Goal: Navigation & Orientation: Go to known website

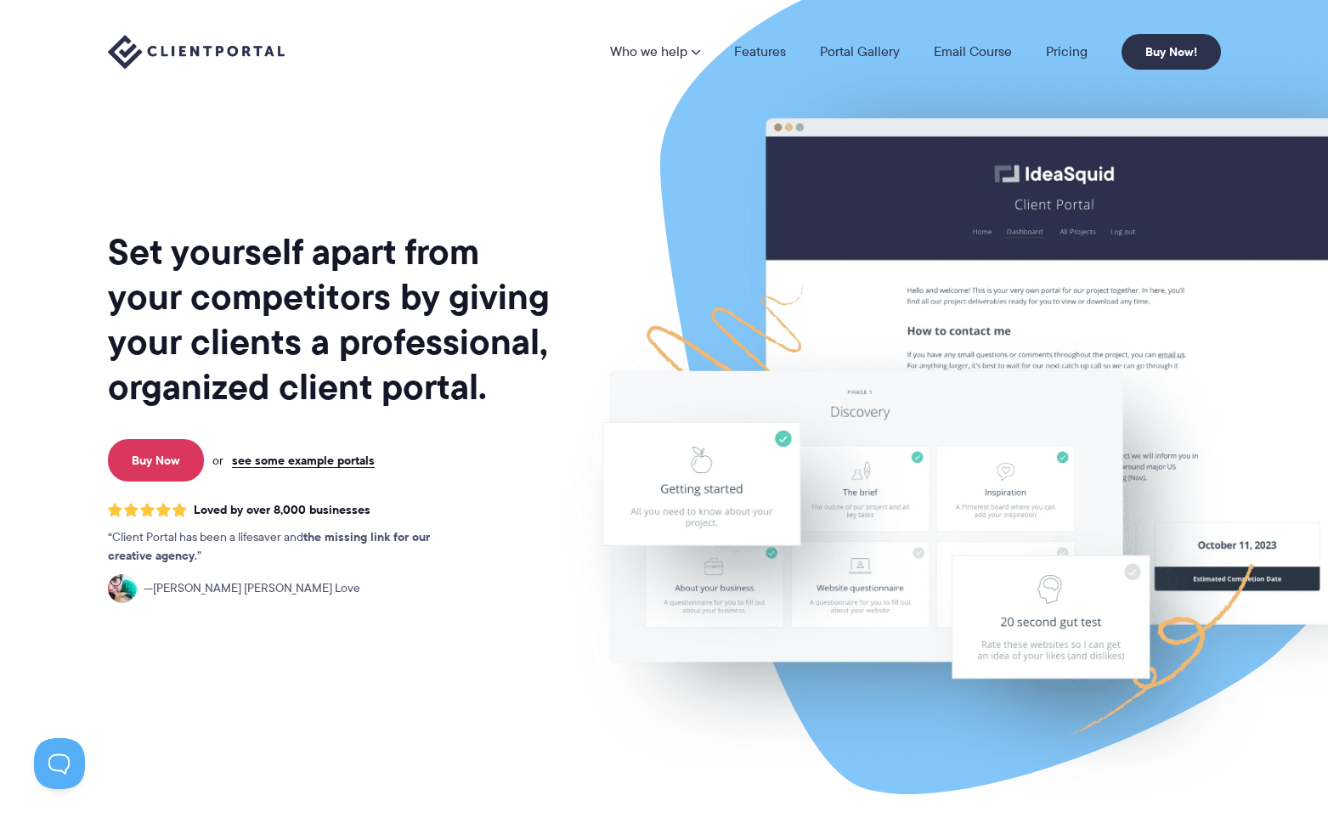
click at [250, 51] on img at bounding box center [196, 52] width 177 height 35
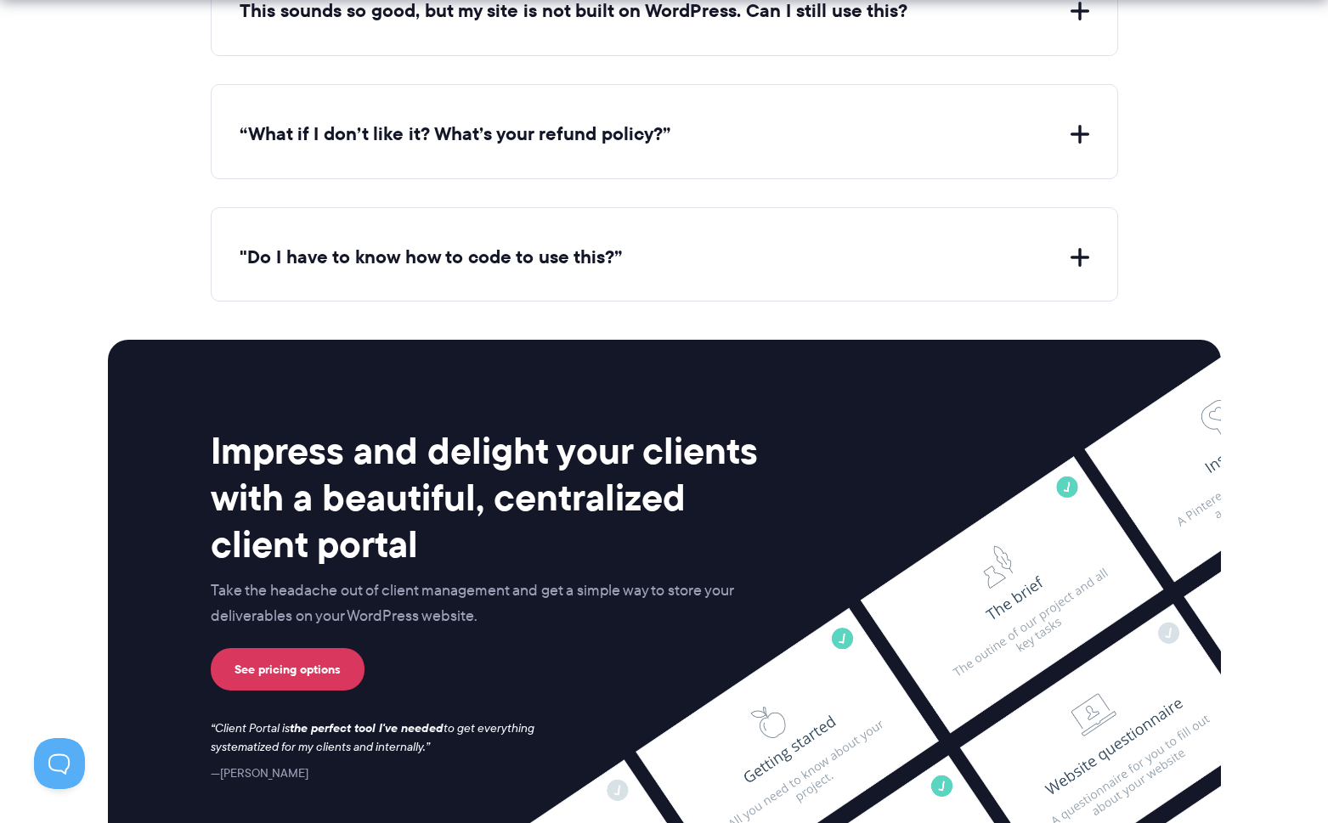
scroll to position [6972, 0]
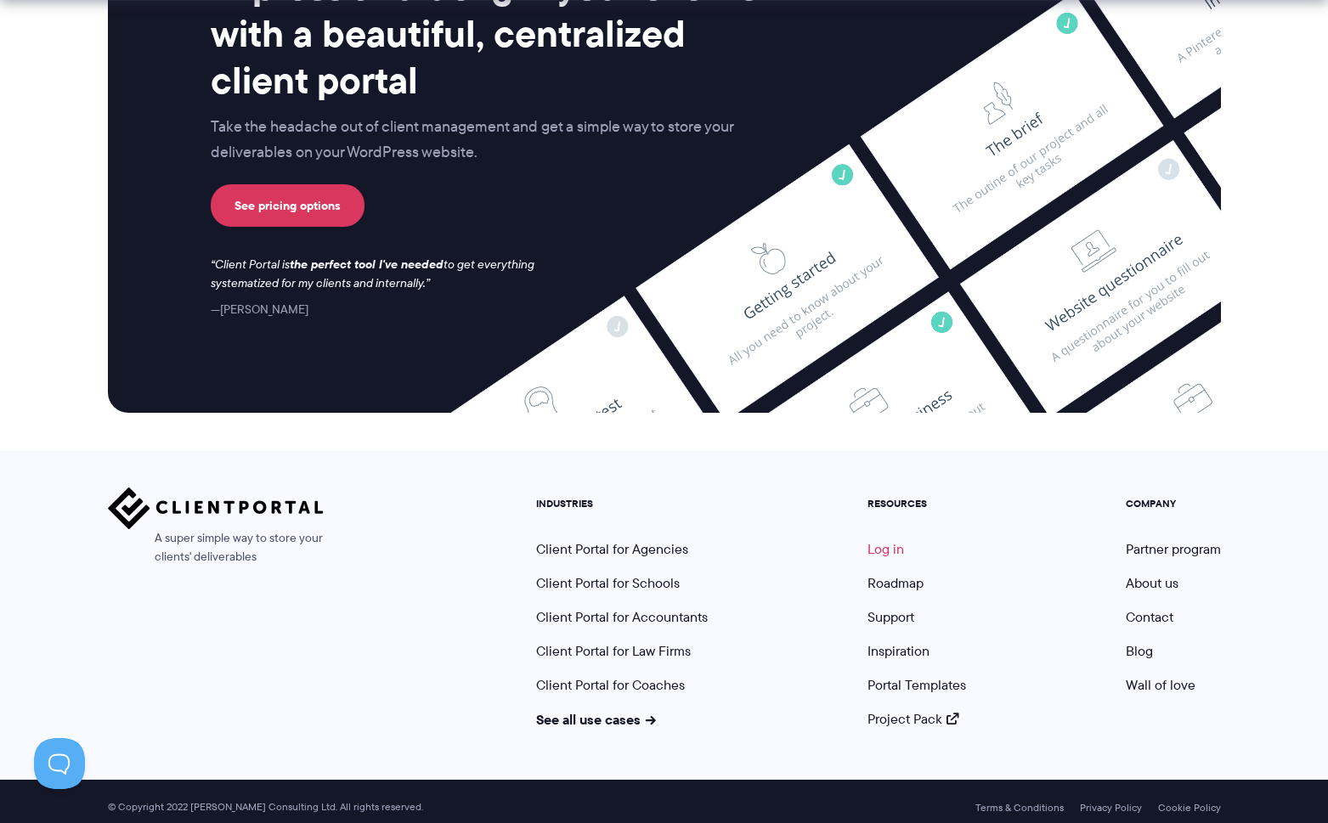
click at [885, 539] on link "Log in" at bounding box center [885, 549] width 37 height 20
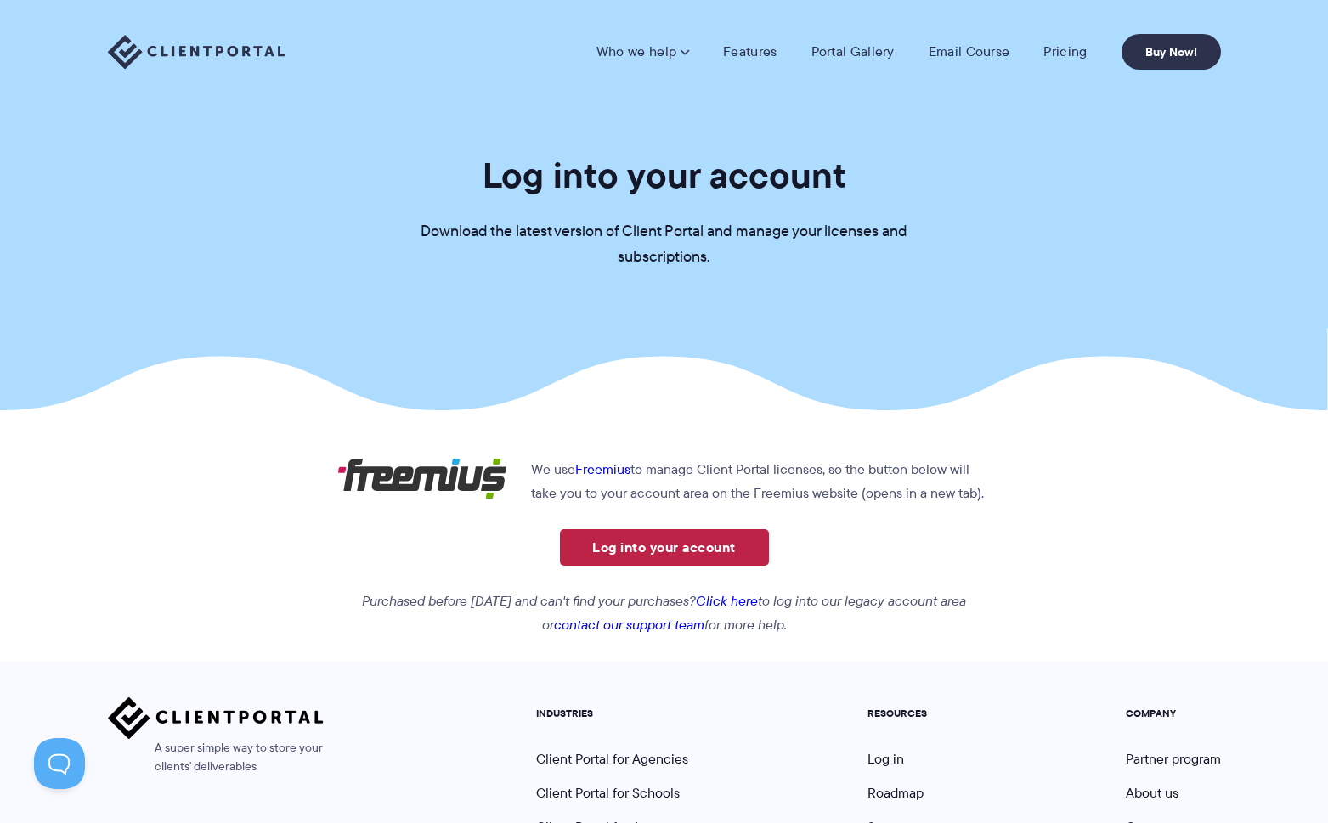
click at [656, 551] on link "Log into your account" at bounding box center [664, 547] width 209 height 37
